Goal: Task Accomplishment & Management: Manage account settings

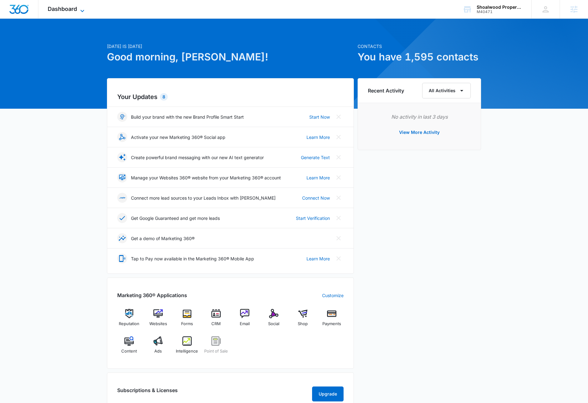
click at [83, 8] on icon at bounding box center [82, 10] width 7 height 7
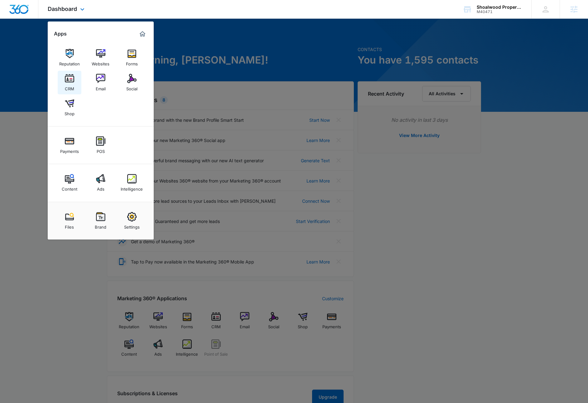
click at [71, 81] on img at bounding box center [69, 78] width 9 height 9
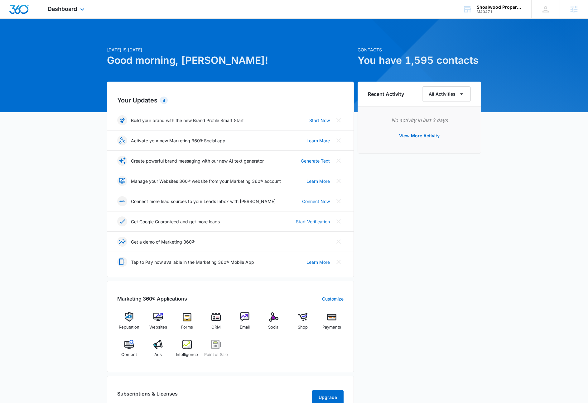
scroll to position [1, 0]
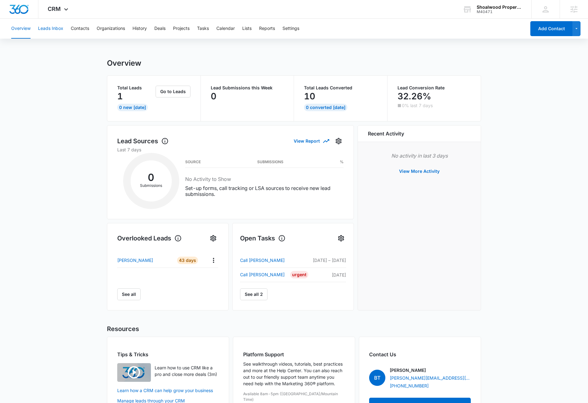
click at [53, 30] on button "Leads Inbox" at bounding box center [50, 29] width 25 height 20
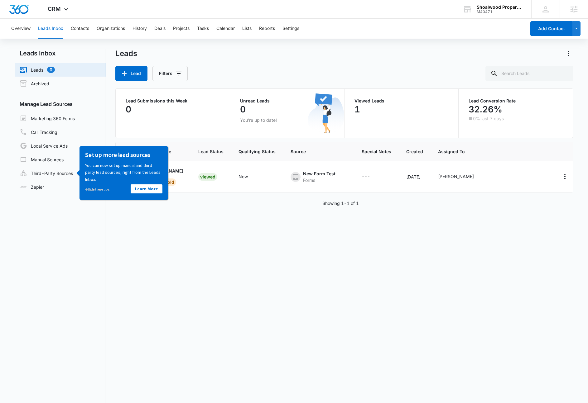
drag, startPoint x: 324, startPoint y: 45, endPoint x: 384, endPoint y: 65, distance: 62.9
click at [324, 45] on div "Overview Leads Inbox Contacts Organizations History Deals Projects Tasks Calend…" at bounding box center [294, 237] width 588 height 437
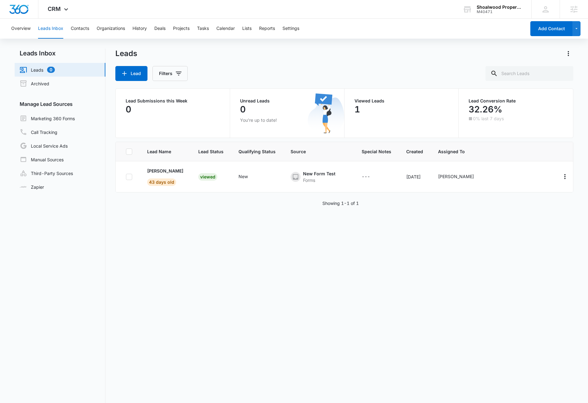
click at [429, 250] on div "Lead Name Lead Status Qualifying Status Source Special Notes Created Assigned T…" at bounding box center [344, 295] width 458 height 307
drag, startPoint x: 280, startPoint y: 53, endPoint x: 121, endPoint y: 53, distance: 158.6
click at [271, 53] on div "Leads" at bounding box center [344, 54] width 458 height 10
